Goal: Transaction & Acquisition: Purchase product/service

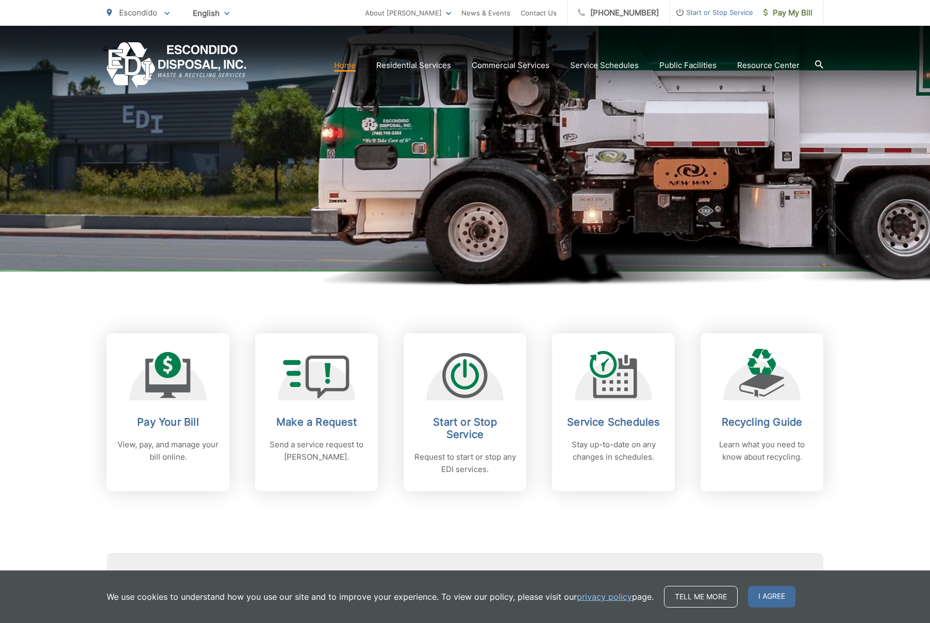
scroll to position [181, 0]
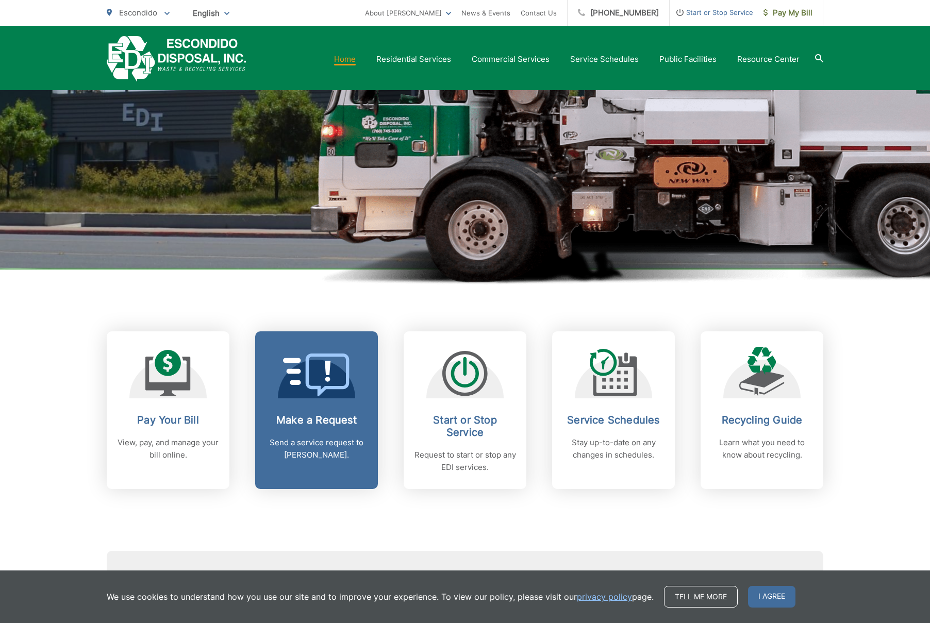
click at [280, 447] on p "Send a service request to [PERSON_NAME]." at bounding box center [316, 449] width 102 height 25
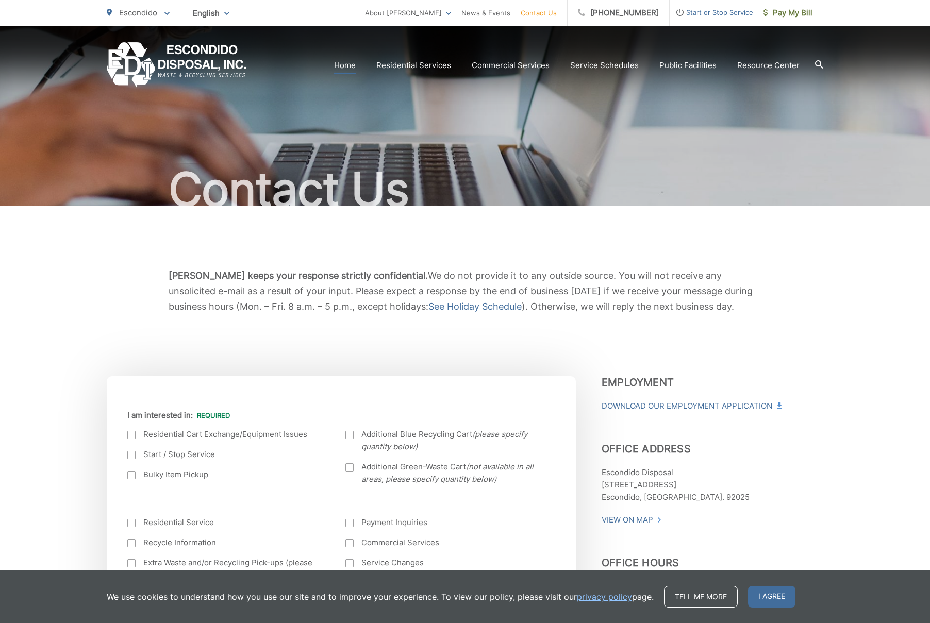
click at [349, 62] on link "Home" at bounding box center [345, 65] width 22 height 12
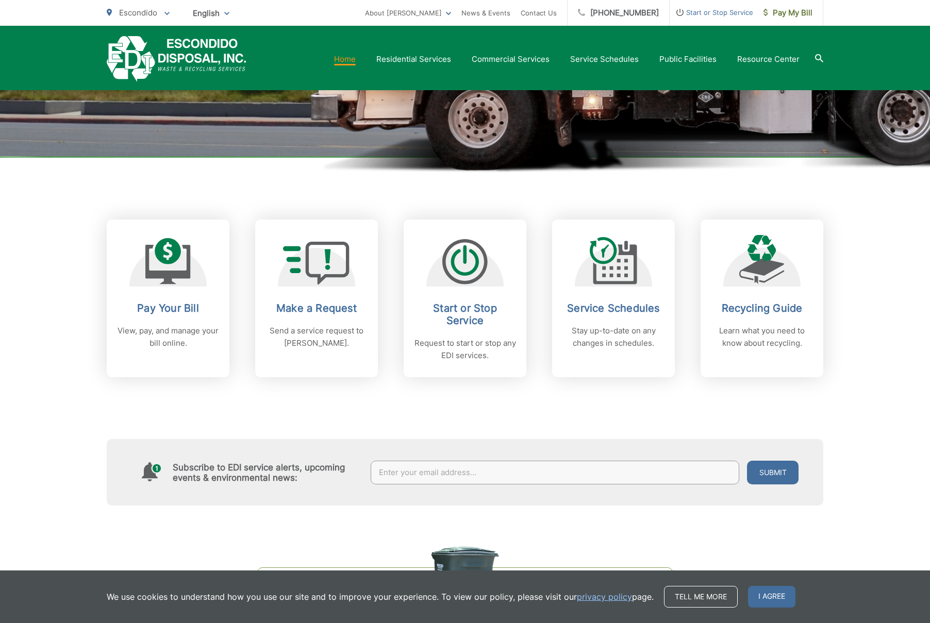
scroll to position [292, 0]
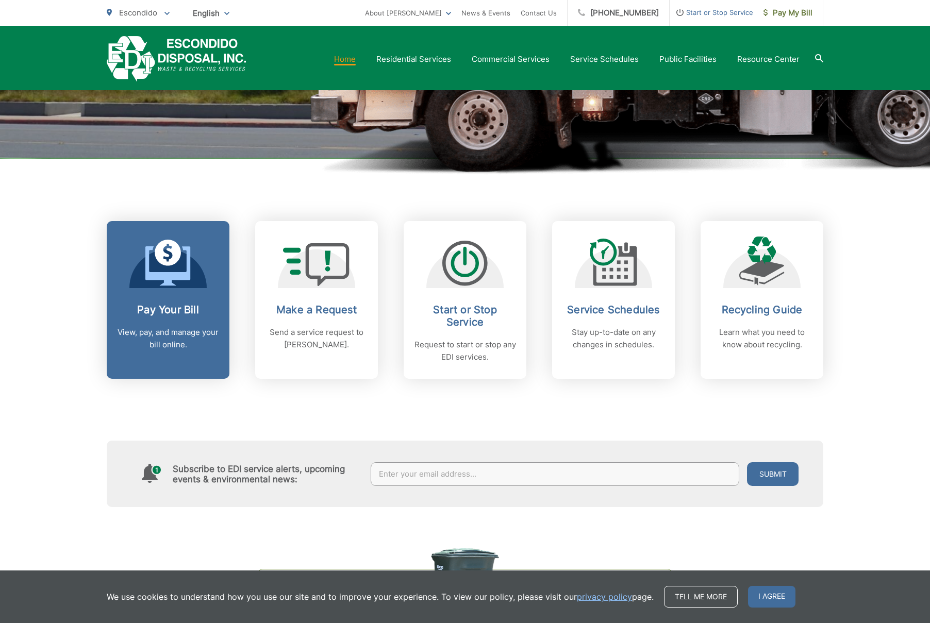
click at [199, 370] on link "Pay Your Bill View, pay, and manage your bill online." at bounding box center [168, 300] width 123 height 158
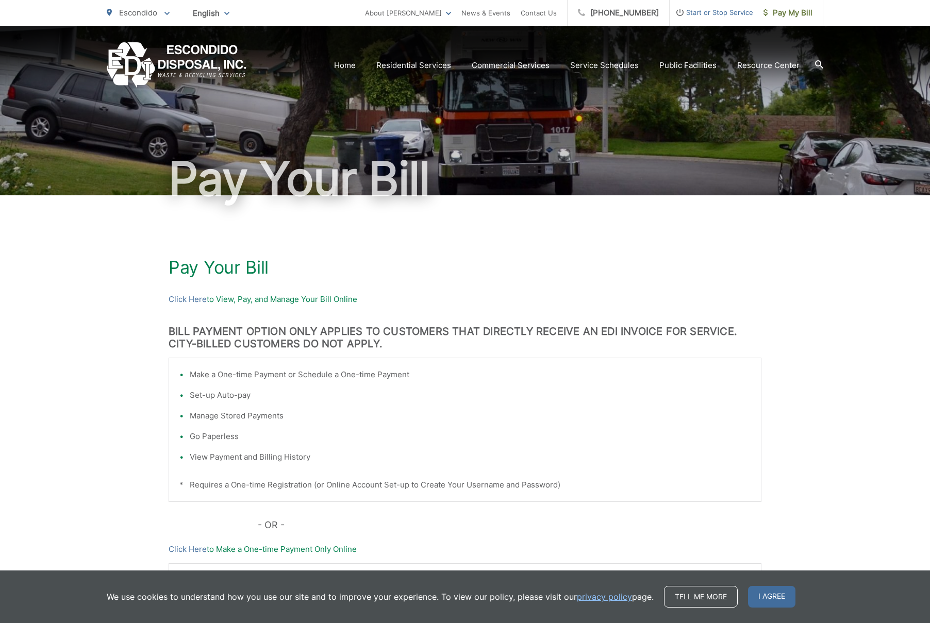
scroll to position [13, 0]
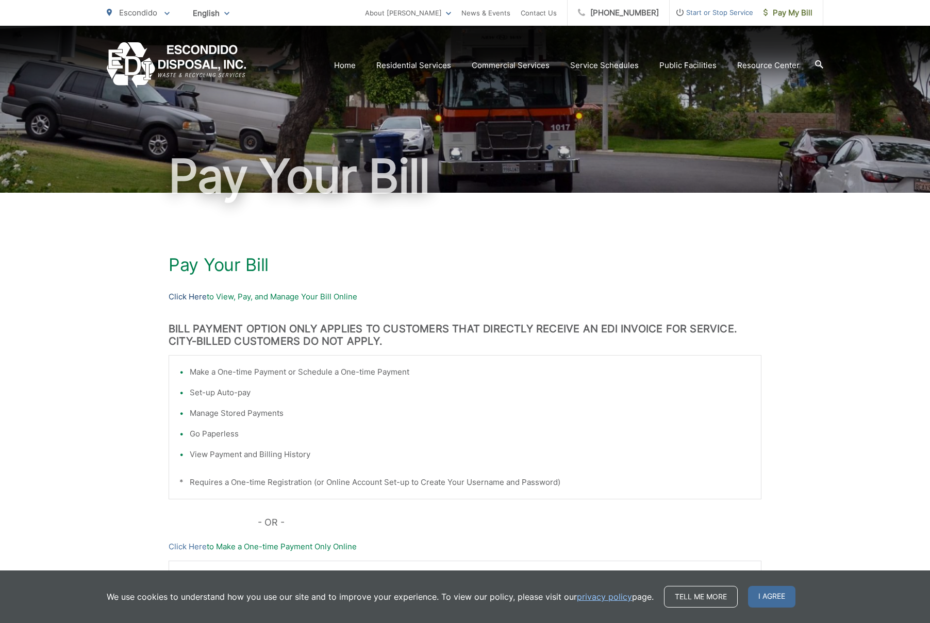
click at [189, 298] on link "Click Here" at bounding box center [188, 297] width 38 height 12
